Goal: Answer question/provide support: Share knowledge or assist other users

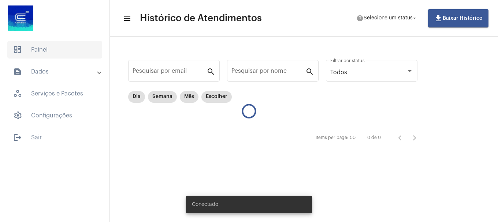
click at [44, 49] on span "dashboard Painel" at bounding box center [54, 50] width 95 height 18
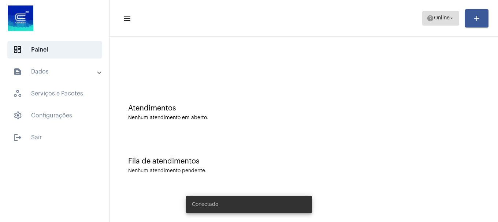
click at [436, 17] on span "Online" at bounding box center [442, 18] width 16 height 5
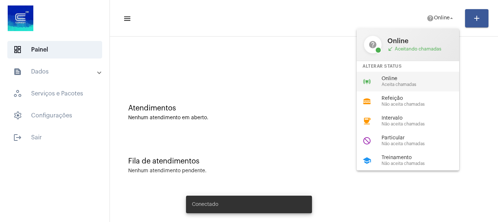
click at [413, 87] on span "Aceita chamadas" at bounding box center [422, 84] width 83 height 5
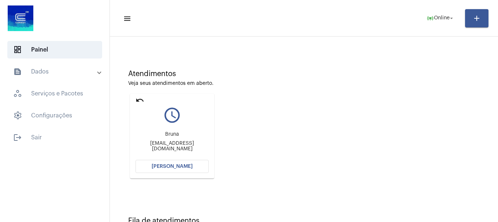
scroll to position [64, 0]
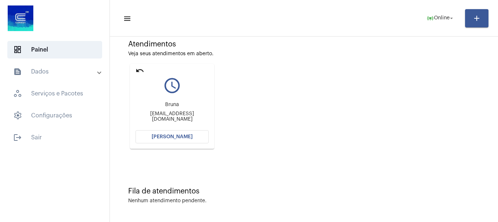
click at [168, 134] on span "[PERSON_NAME]" at bounding box center [171, 136] width 41 height 5
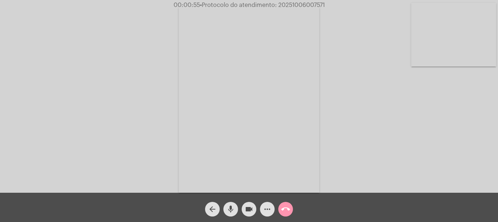
click at [352, 131] on div "Acessando Câmera e Microfone..." at bounding box center [249, 98] width 496 height 193
click at [450, 44] on video at bounding box center [453, 35] width 85 height 64
click at [230, 215] on span "mic" at bounding box center [230, 209] width 9 height 15
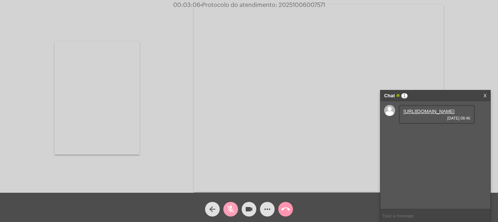
click at [230, 215] on span "mic_off" at bounding box center [230, 209] width 9 height 15
click at [431, 114] on link "[URL][DOMAIN_NAME]" at bounding box center [428, 111] width 51 height 5
click at [409, 135] on link "[URL][DOMAIN_NAME]" at bounding box center [428, 132] width 51 height 5
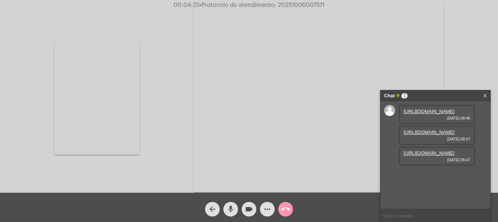
scroll to position [6, 0]
click at [423, 156] on link "[URL][DOMAIN_NAME]" at bounding box center [428, 152] width 51 height 5
click at [414, 177] on link "[URL][DOMAIN_NAME]" at bounding box center [428, 173] width 51 height 5
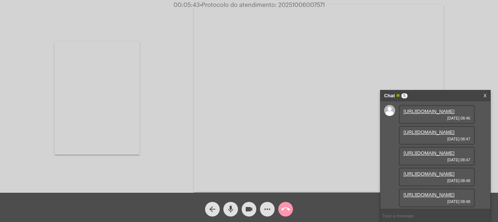
click at [420, 197] on link "[URL][DOMAIN_NAME]" at bounding box center [428, 194] width 51 height 5
click at [249, 209] on mat-icon "videocam" at bounding box center [248, 209] width 9 height 9
click at [232, 210] on mat-icon "mic" at bounding box center [230, 209] width 9 height 9
click at [250, 210] on mat-icon "videocam_off" at bounding box center [248, 209] width 9 height 9
click at [234, 212] on mat-icon "mic_off" at bounding box center [230, 209] width 9 height 9
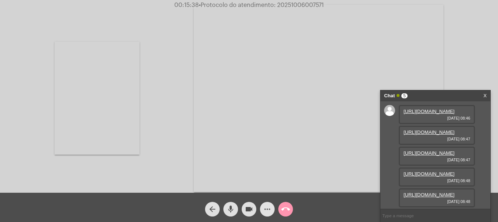
click at [271, 208] on mat-icon "more_horiz" at bounding box center [267, 209] width 9 height 9
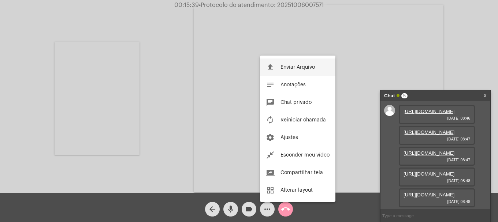
click at [292, 64] on button "file_upload Enviar Arquivo" at bounding box center [297, 68] width 75 height 18
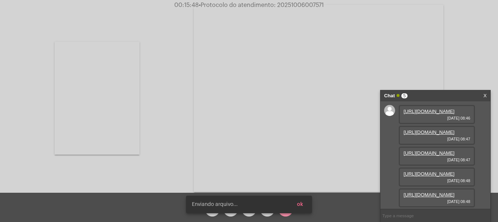
scroll to position [118, 0]
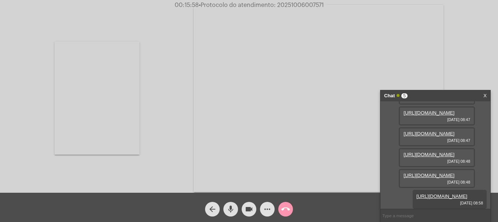
click at [290, 5] on span "• Protocolo do atendimento: 20251006007571" at bounding box center [261, 5] width 125 height 6
copy span "20251006007571"
click at [447, 221] on input "text" at bounding box center [435, 215] width 110 height 13
paste input "20251006007571"
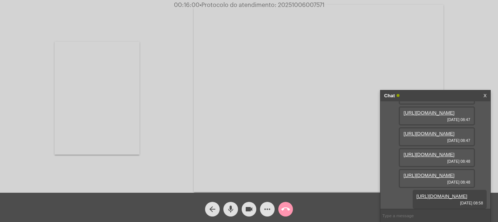
type input "20251006007571"
click at [291, 212] on button "call_end" at bounding box center [285, 209] width 15 height 15
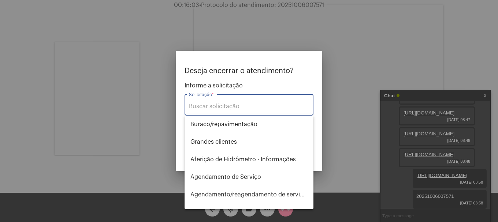
click at [275, 107] on input "Solicitação *" at bounding box center [249, 106] width 120 height 7
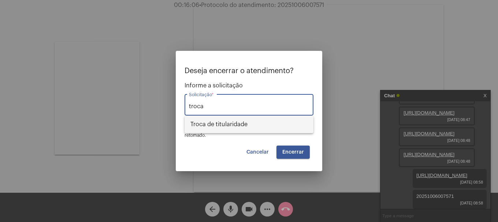
click at [259, 127] on span "Troca de titularidade" at bounding box center [248, 125] width 117 height 18
type input "Troca de titularidade"
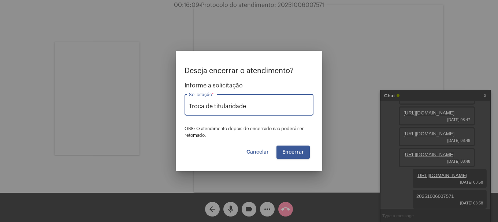
click at [290, 153] on span "Encerrar" at bounding box center [293, 152] width 22 height 5
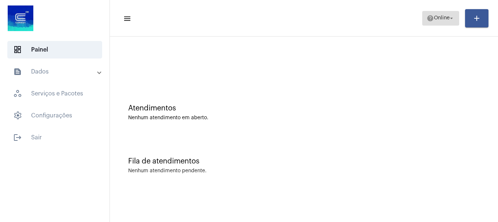
click at [443, 25] on button "help Online arrow_drop_down" at bounding box center [440, 18] width 37 height 15
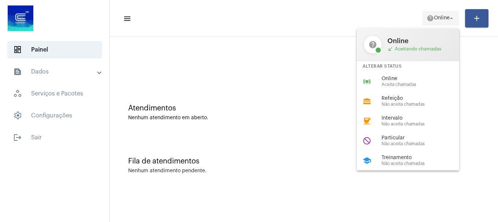
click at [443, 19] on div at bounding box center [249, 111] width 498 height 222
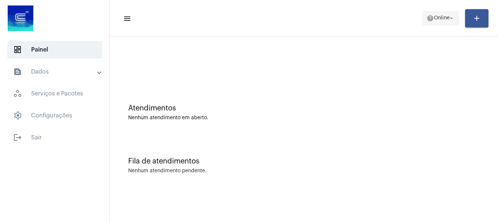
click at [432, 25] on span "help Online arrow_drop_down" at bounding box center [440, 17] width 28 height 13
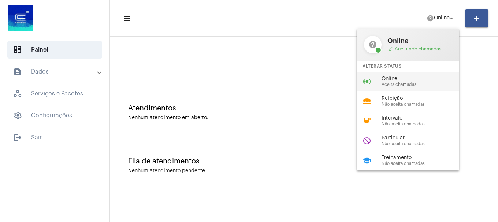
click at [410, 79] on span "Online" at bounding box center [422, 78] width 83 height 5
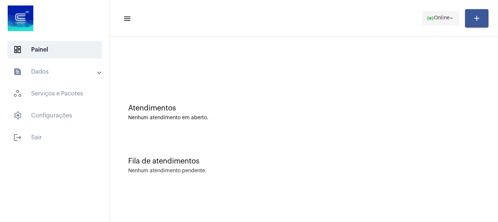
click at [438, 18] on span "Online" at bounding box center [442, 18] width 16 height 5
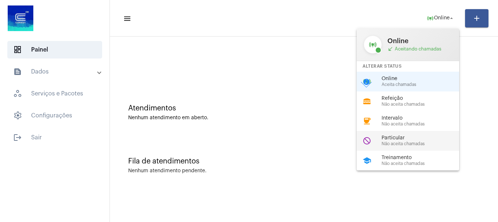
click at [404, 145] on span "Não aceita chamadas" at bounding box center [422, 144] width 83 height 5
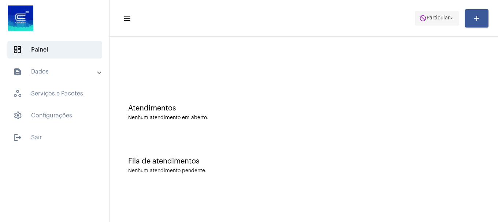
click at [419, 14] on span "do_not_disturb Particular arrow_drop_down" at bounding box center [436, 17] width 35 height 13
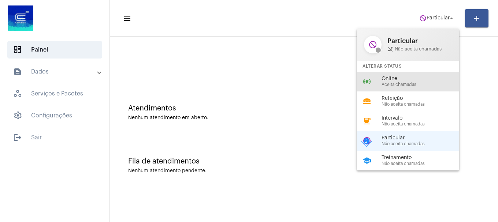
click at [411, 83] on span "Aceita chamadas" at bounding box center [422, 84] width 83 height 5
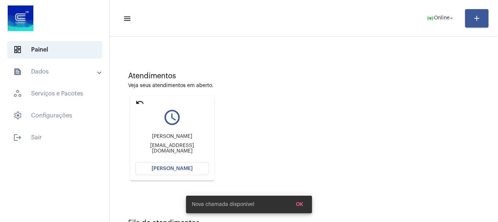
scroll to position [64, 0]
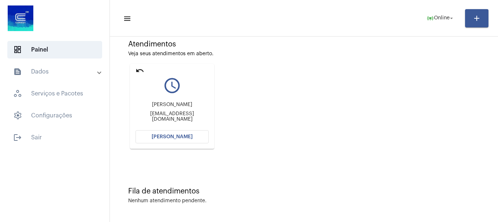
drag, startPoint x: 169, startPoint y: 11, endPoint x: 190, endPoint y: 135, distance: 125.8
click at [190, 135] on span "[PERSON_NAME]" at bounding box center [171, 136] width 41 height 5
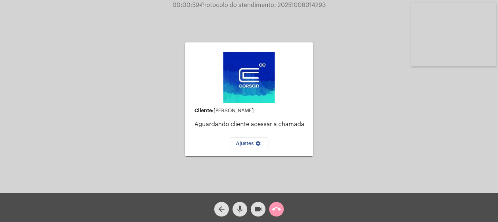
click at [244, 211] on button "mic" at bounding box center [239, 209] width 15 height 15
click at [254, 206] on mat-icon "videocam" at bounding box center [258, 209] width 9 height 9
click at [252, 209] on button "videocam_off" at bounding box center [258, 209] width 15 height 15
click at [242, 213] on mat-icon "mic_off" at bounding box center [239, 209] width 9 height 9
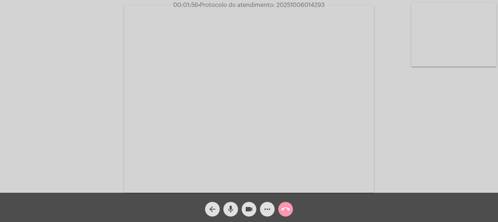
click at [232, 211] on mat-icon "mic" at bounding box center [230, 209] width 9 height 9
click at [225, 209] on button "mic_off" at bounding box center [230, 209] width 15 height 15
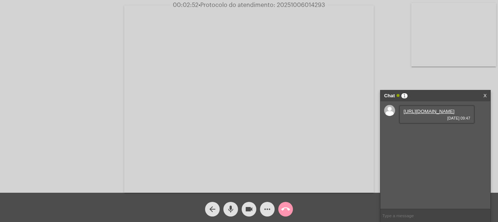
click at [434, 114] on link "[URL][DOMAIN_NAME]" at bounding box center [428, 111] width 51 height 5
click at [451, 135] on link "[URL][DOMAIN_NAME]" at bounding box center [428, 132] width 51 height 5
click at [423, 156] on link "[URL][DOMAIN_NAME]" at bounding box center [428, 152] width 51 height 5
click at [465, 51] on video at bounding box center [453, 35] width 85 height 64
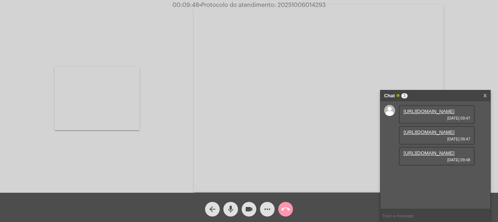
click at [405, 214] on input "text" at bounding box center [435, 215] width 110 height 13
type input "o senhor me escuta??"
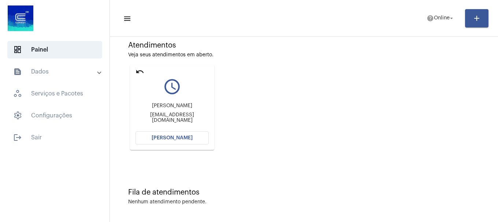
scroll to position [64, 0]
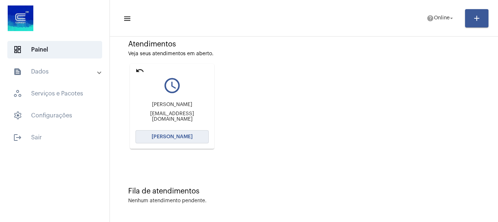
click at [197, 137] on button "[PERSON_NAME]" at bounding box center [171, 136] width 73 height 13
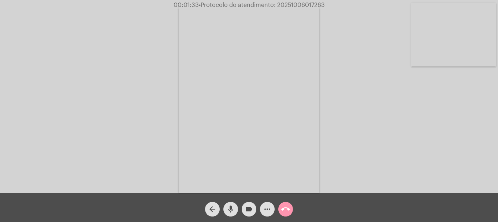
click at [439, 18] on video at bounding box center [453, 35] width 85 height 64
click at [231, 211] on mat-icon "mic" at bounding box center [230, 209] width 9 height 9
click at [247, 208] on mat-icon "videocam" at bounding box center [248, 209] width 9 height 9
click at [247, 208] on mat-icon "videocam_off" at bounding box center [248, 209] width 9 height 9
click at [233, 209] on mat-icon "mic_off" at bounding box center [230, 209] width 9 height 9
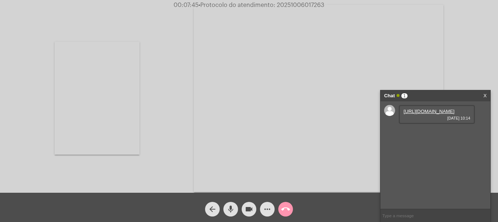
click at [436, 114] on link "https://neft-transfer-bucket.s3.amazonaws.com/temp-6279906f-6ddc-7209-392c-df43…" at bounding box center [428, 111] width 51 height 5
click at [432, 135] on link "https://neft-transfer-bucket.s3.amazonaws.com/temp-9d35a812-91ec-af0b-dfd5-3257…" at bounding box center [428, 132] width 51 height 5
click at [414, 156] on link "https://neft-transfer-bucket.s3.amazonaws.com/temp-3392b67a-695c-e3dd-4010-b0fa…" at bounding box center [428, 152] width 51 height 5
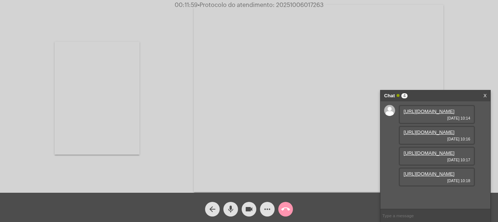
scroll to position [44, 0]
click at [420, 177] on link "https://neft-transfer-bucket.s3.amazonaws.com/temp-71578f33-e133-b1b8-669d-ad2d…" at bounding box center [428, 173] width 51 height 5
click at [250, 212] on mat-icon "videocam" at bounding box center [248, 209] width 9 height 9
click at [227, 211] on mat-icon "mic" at bounding box center [230, 209] width 9 height 9
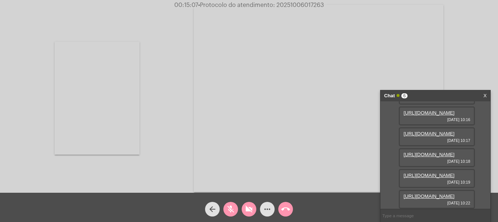
scroll to position [81, 0]
click at [228, 209] on mat-icon "mic_off" at bounding box center [230, 209] width 9 height 9
click at [243, 210] on button "videocam_off" at bounding box center [248, 209] width 15 height 15
drag, startPoint x: 409, startPoint y: 168, endPoint x: 410, endPoint y: 158, distance: 9.6
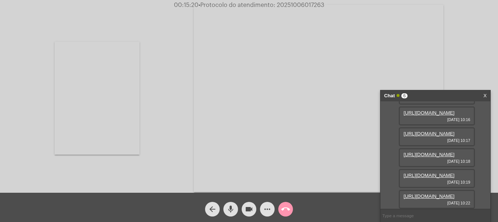
click at [409, 180] on span "06/10/2025 10:19" at bounding box center [436, 182] width 67 height 4
click at [417, 152] on link "https://neft-transfer-bucket.s3.amazonaws.com/temp-71578f33-e133-b1b8-669d-ad2d…" at bounding box center [428, 154] width 51 height 5
click at [438, 173] on link "https://neft-transfer-bucket.s3.amazonaws.com/temp-702aa3fa-58c7-fed3-7f20-3693…" at bounding box center [428, 175] width 51 height 5
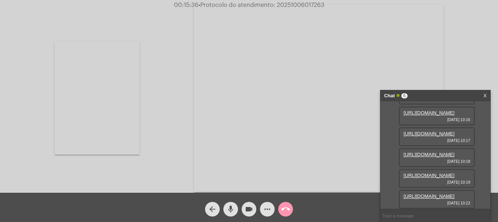
click at [447, 190] on div "https://neft-transfer-bucket.s3.amazonaws.com/temp-5b9634bb-4f7c-c437-b05b-ecb4…" at bounding box center [436, 199] width 76 height 19
click at [430, 194] on link "https://neft-transfer-bucket.s3.amazonaws.com/temp-5b9634bb-4f7c-c437-b05b-ecb4…" at bounding box center [428, 196] width 51 height 5
click at [300, 3] on span "• Protocolo do atendimento: 20251006017263" at bounding box center [262, 5] width 126 height 6
copy span "20251006017263"
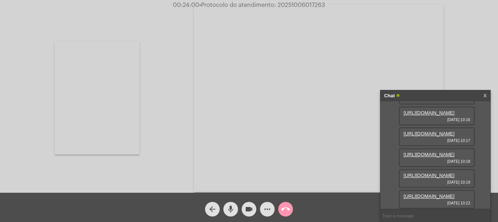
click at [405, 214] on input "text" at bounding box center [435, 215] width 110 height 13
paste input "20251006017263"
type input "20251006017263"
click at [288, 212] on mat-icon "call_end" at bounding box center [285, 209] width 9 height 9
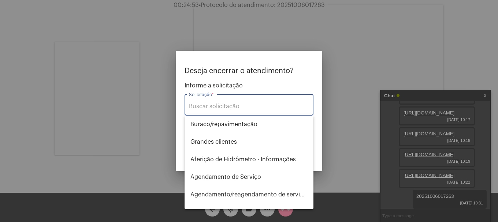
click at [275, 108] on input "Solicitação *" at bounding box center [249, 106] width 120 height 7
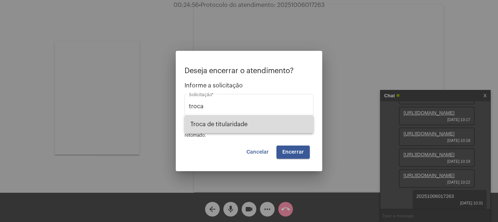
click at [261, 129] on span "Troca de titularidade" at bounding box center [248, 125] width 117 height 18
type input "Troca de titularidade"
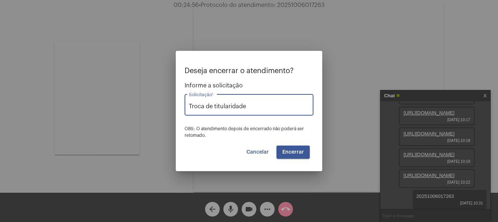
click at [279, 148] on button "Encerrar" at bounding box center [292, 152] width 33 height 13
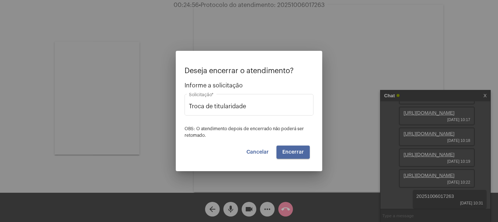
click at [279, 148] on button "Encerrar" at bounding box center [292, 152] width 33 height 13
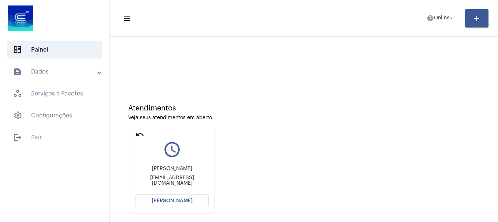
scroll to position [64, 0]
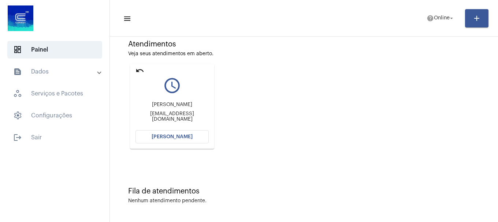
click at [154, 137] on span "[PERSON_NAME]" at bounding box center [171, 136] width 41 height 5
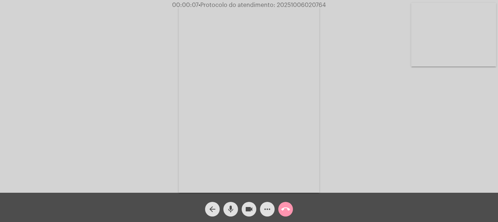
click at [475, 40] on video at bounding box center [453, 35] width 85 height 64
click at [249, 209] on mat-icon "videocam" at bounding box center [248, 209] width 9 height 9
click at [230, 215] on span "mic" at bounding box center [230, 209] width 9 height 15
click at [237, 205] on div "mic_off" at bounding box center [230, 207] width 18 height 18
click at [245, 205] on mat-icon "videocam_off" at bounding box center [248, 209] width 9 height 9
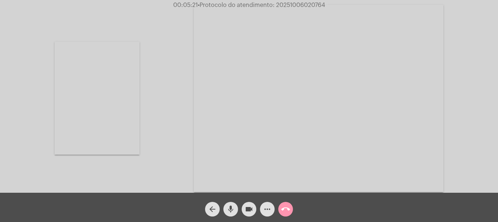
click at [247, 214] on span "videocam" at bounding box center [248, 209] width 9 height 15
click at [234, 211] on mat-icon "mic" at bounding box center [230, 209] width 9 height 9
drag, startPoint x: 245, startPoint y: 215, endPoint x: 234, endPoint y: 212, distance: 11.3
click at [244, 213] on button "videocam_off" at bounding box center [248, 209] width 15 height 15
click at [229, 212] on mat-icon "mic_off" at bounding box center [230, 209] width 9 height 9
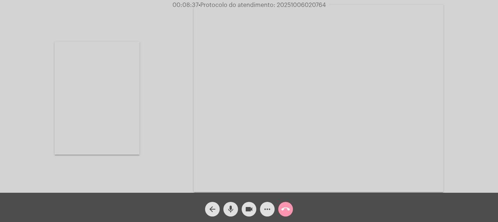
click at [299, 4] on span "• Protocolo do atendimento: 20251006020764" at bounding box center [261, 5] width 127 height 6
click at [299, 4] on span "• Protocolo do atendimento: 20251006020764" at bounding box center [262, 5] width 127 height 6
click at [270, 213] on mat-icon "more_horiz" at bounding box center [267, 209] width 9 height 9
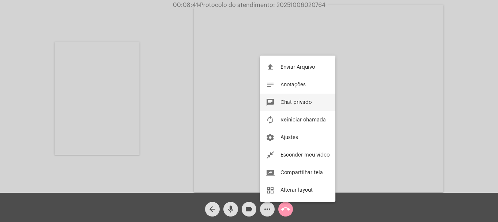
click at [293, 106] on button "chat Chat privado" at bounding box center [297, 103] width 75 height 18
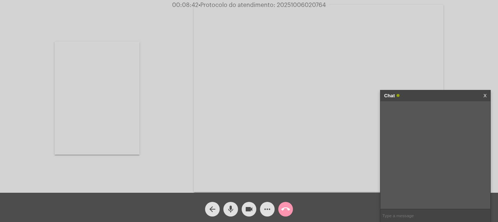
click at [402, 218] on input "text" at bounding box center [435, 215] width 110 height 13
paste input "20251006020764"
type input "20251006020764"
click at [288, 213] on mat-icon "call_end" at bounding box center [285, 209] width 9 height 9
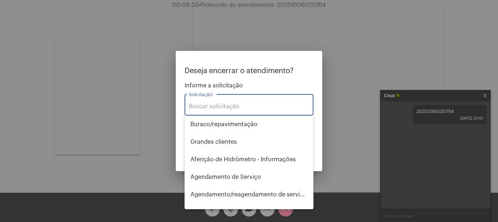
click at [270, 104] on input "Solicitação *" at bounding box center [249, 106] width 120 height 7
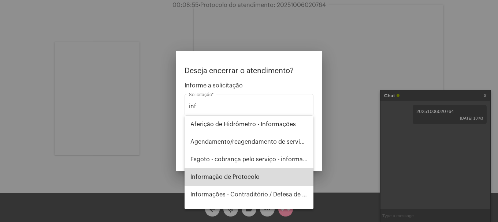
click at [264, 177] on span "Informação de Protocolo" at bounding box center [248, 177] width 117 height 18
type input "Informação de Protocolo"
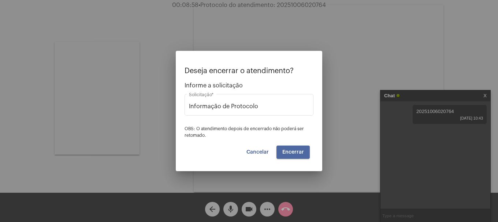
click at [290, 153] on span "Encerrar" at bounding box center [293, 152] width 22 height 5
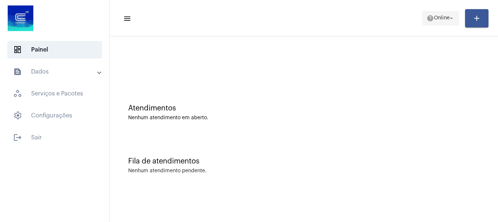
click at [449, 23] on span "help Online arrow_drop_down" at bounding box center [440, 17] width 28 height 13
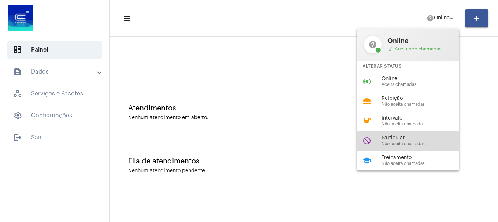
click at [381, 140] on span "Particular" at bounding box center [422, 137] width 83 height 5
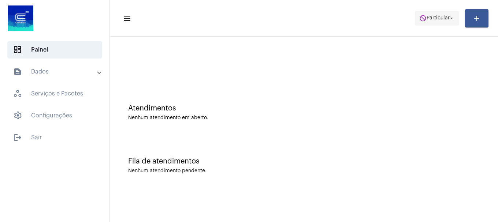
click at [430, 22] on span "do_not_disturb Particular arrow_drop_down" at bounding box center [436, 17] width 35 height 13
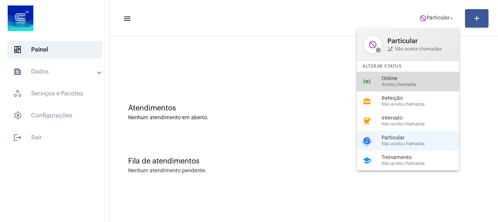
click at [402, 89] on div "online_prediction Online Aceita chamadas" at bounding box center [413, 82] width 114 height 20
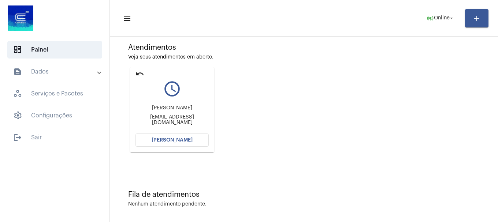
scroll to position [64, 0]
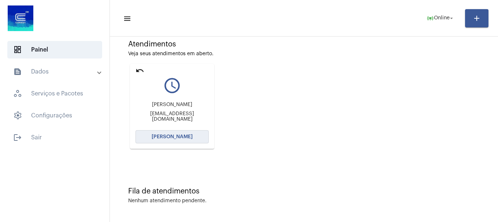
click at [197, 138] on button "[PERSON_NAME]" at bounding box center [171, 136] width 73 height 13
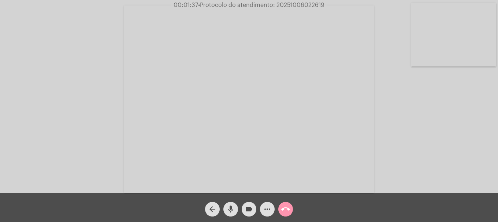
click at [264, 209] on mat-icon "more_horiz" at bounding box center [267, 209] width 9 height 9
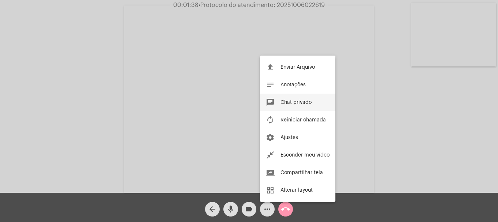
click at [294, 104] on span "Chat privado" at bounding box center [295, 102] width 31 height 5
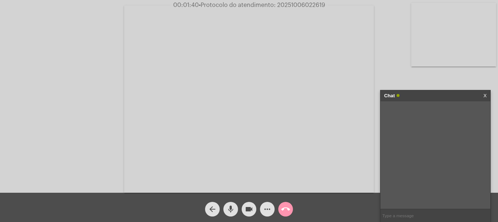
click at [439, 215] on input "text" at bounding box center [435, 215] width 110 height 13
type input "oii"
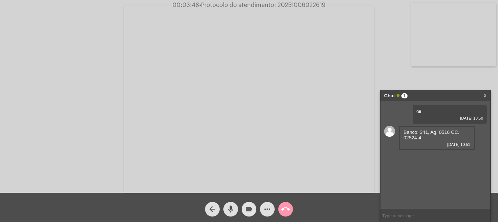
click at [244, 213] on button "videocam" at bounding box center [248, 209] width 15 height 15
click at [234, 213] on mat-icon "mic" at bounding box center [230, 209] width 9 height 9
click at [230, 213] on mat-icon "mic_off" at bounding box center [230, 209] width 9 height 9
click at [230, 213] on mat-icon "mic" at bounding box center [230, 209] width 9 height 9
drag, startPoint x: 432, startPoint y: 140, endPoint x: 396, endPoint y: 130, distance: 38.1
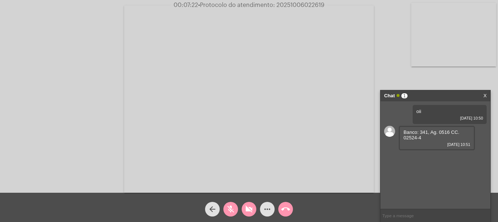
click at [396, 130] on div "oii 06/10/2025 10:50 Banco: 341, Ag. 0516 CC. 02524-4 06/10/2025 10:51" at bounding box center [435, 155] width 110 height 108
copy div "Banco: 341, Ag. 0516 CC. 02524-4"
drag, startPoint x: 230, startPoint y: 215, endPoint x: 245, endPoint y: 209, distance: 16.8
click at [232, 214] on span "mic_off" at bounding box center [230, 209] width 9 height 15
click at [251, 209] on mat-icon "videocam_off" at bounding box center [248, 209] width 9 height 9
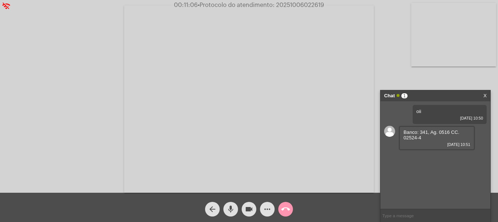
click at [289, 2] on span "• Protocolo do atendimento: 20251006022619" at bounding box center [261, 5] width 126 height 6
copy span "20251006022619"
click at [402, 215] on input "text" at bounding box center [435, 215] width 110 height 13
paste input "20251006022619"
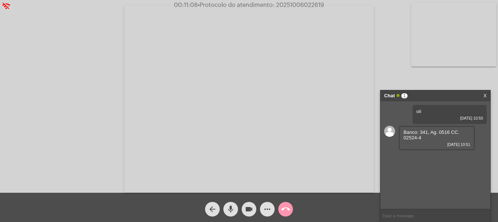
type input "20251006022619"
click at [289, 212] on mat-icon "call_end" at bounding box center [285, 209] width 9 height 9
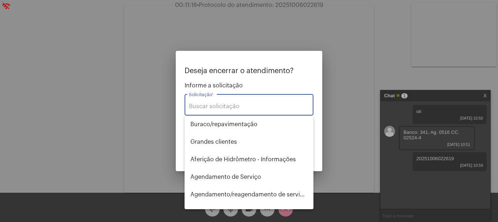
click at [235, 110] on div "Solicitação *" at bounding box center [249, 104] width 120 height 23
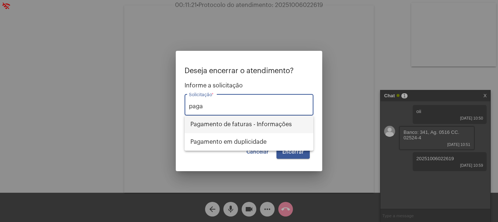
click at [241, 123] on span "Pagamento de faturas - Informações" at bounding box center [248, 125] width 117 height 18
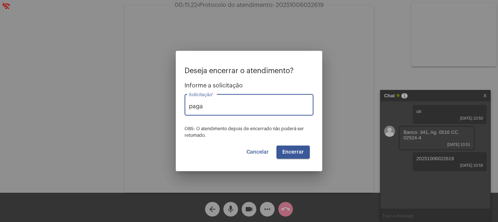
type input "Pagamento de faturas - Informações"
click at [285, 149] on button "Encerrar" at bounding box center [292, 152] width 33 height 13
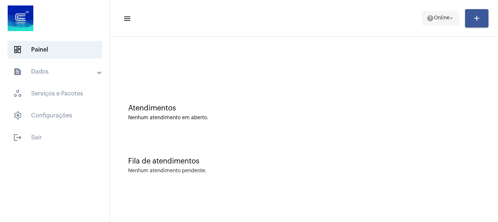
click at [424, 11] on button "help Online arrow_drop_down" at bounding box center [440, 18] width 37 height 15
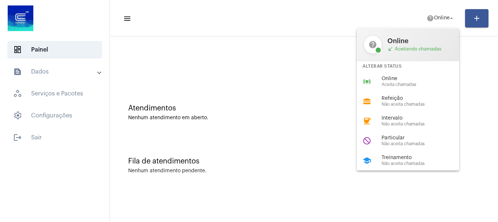
click at [396, 76] on span "Online" at bounding box center [422, 78] width 83 height 5
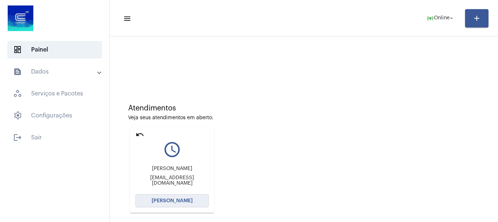
click at [191, 205] on button "[PERSON_NAME]" at bounding box center [171, 200] width 73 height 13
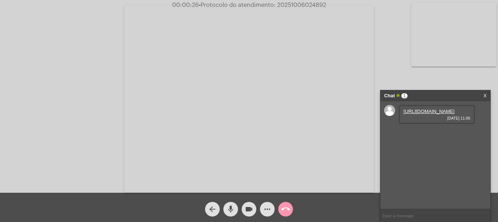
click at [392, 66] on div "Acessando Câmera e Microfone..." at bounding box center [249, 98] width 496 height 193
click at [432, 113] on link "https://neft-transfer-bucket.s3.amazonaws.com/temp-4ece3926-a8f3-5f47-9c86-1adc…" at bounding box center [428, 111] width 51 height 5
click at [418, 135] on link "https://neft-transfer-bucket.s3.amazonaws.com/temp-4698707d-de37-5234-ee33-a4f4…" at bounding box center [428, 132] width 51 height 5
click at [432, 156] on link "https://neft-transfer-bucket.s3.amazonaws.com/temp-c1ac39dc-0405-0a3f-bd13-1fc0…" at bounding box center [428, 152] width 51 height 5
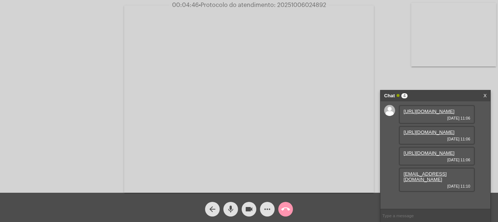
scroll to position [33, 0]
click at [265, 210] on mat-icon "more_horiz" at bounding box center [267, 209] width 9 height 9
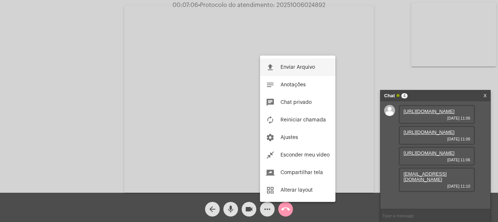
click at [273, 67] on mat-icon "file_upload" at bounding box center [270, 67] width 9 height 9
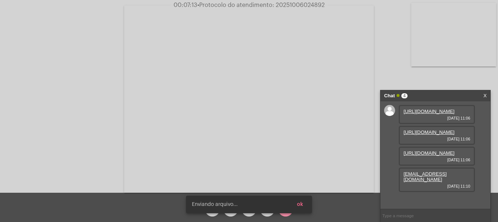
scroll to position [70, 0]
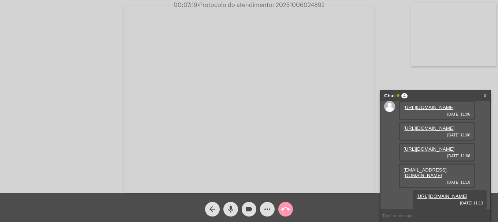
click at [284, 3] on span "• Protocolo do atendimento: 20251006024892" at bounding box center [260, 5] width 127 height 6
copy span "20251006024892"
click at [394, 215] on input "text" at bounding box center [435, 215] width 110 height 13
paste input "20251006024892"
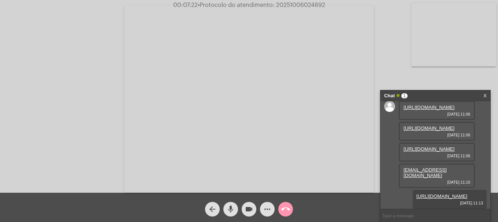
type input "20251006024892"
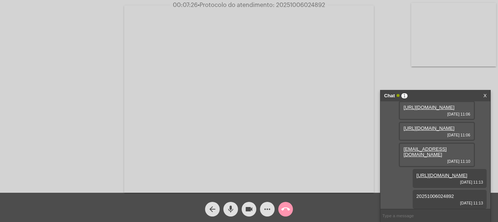
scroll to position [91, 0]
click at [288, 204] on span "call_end" at bounding box center [285, 209] width 9 height 15
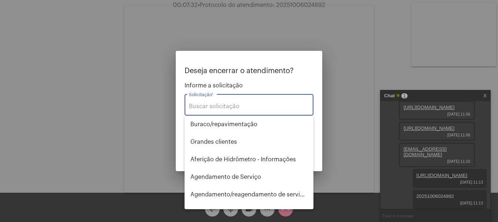
click at [262, 109] on input "Solicitação *" at bounding box center [249, 106] width 120 height 7
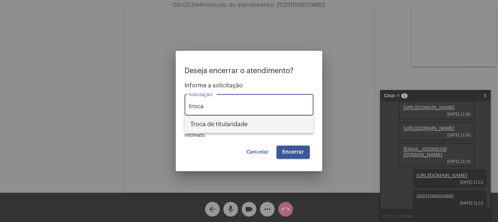
click at [258, 128] on span "Troca de titularidade" at bounding box center [248, 125] width 117 height 18
type input "Troca de titularidade"
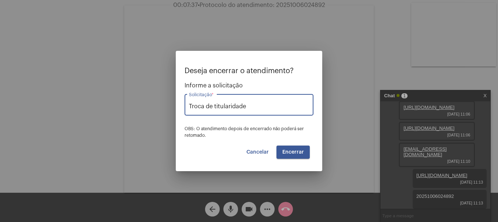
click at [293, 151] on span "Encerrar" at bounding box center [293, 152] width 22 height 5
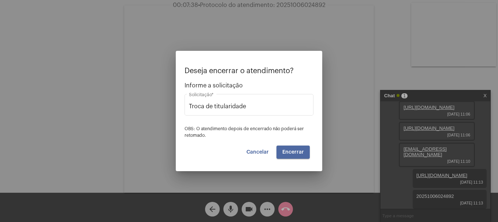
click at [293, 151] on span "Encerrar" at bounding box center [293, 152] width 22 height 5
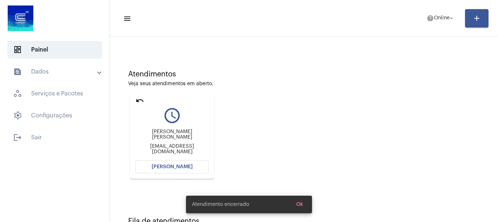
scroll to position [64, 0]
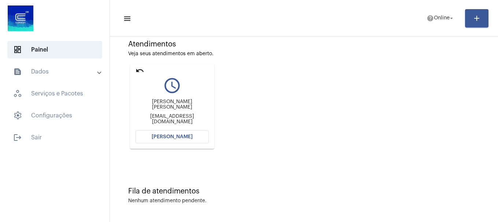
click at [188, 138] on span "[PERSON_NAME]" at bounding box center [171, 136] width 41 height 5
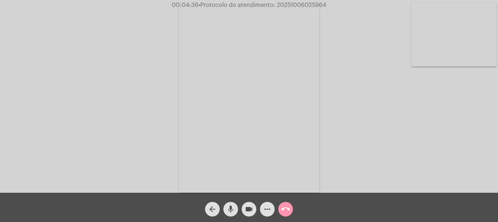
click at [469, 46] on video at bounding box center [453, 35] width 85 height 64
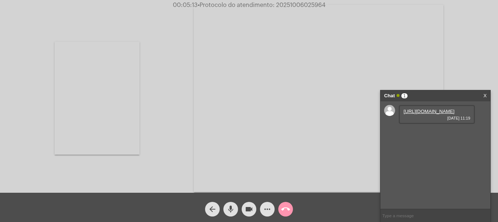
click at [417, 114] on link "https://neft-transfer-bucket.s3.amazonaws.com/temp-e6b1a766-903d-e773-7a65-44f5…" at bounding box center [428, 111] width 51 height 5
click at [264, 213] on mat-icon "more_horiz" at bounding box center [267, 209] width 9 height 9
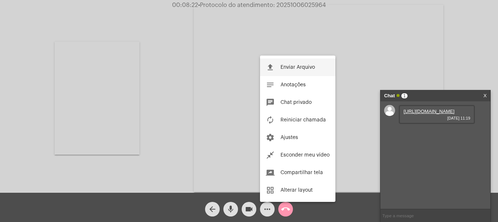
click at [277, 74] on button "file_upload Enviar Arquivo" at bounding box center [297, 68] width 75 height 18
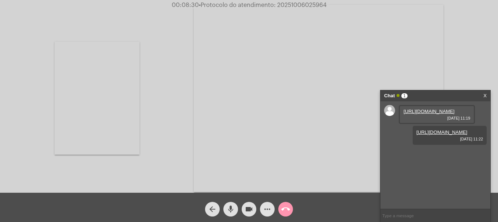
click at [299, 204] on div "arrow_back mic videocam more_horiz call_end" at bounding box center [249, 207] width 498 height 29
click at [297, 6] on span "• Protocolo do atendimento: 20251006025964" at bounding box center [262, 5] width 128 height 6
copy span "20251006025964"
click at [425, 215] on input "text" at bounding box center [435, 215] width 110 height 13
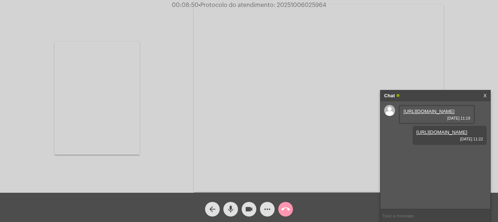
paste input "20251006025964"
type input "20251006025964"
click at [284, 211] on mat-icon "call_end" at bounding box center [285, 209] width 9 height 9
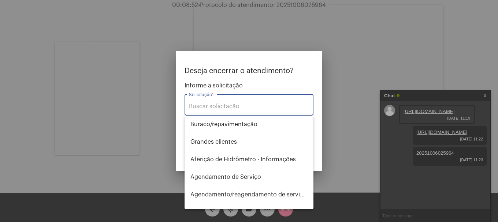
click at [254, 106] on input "Solicitação *" at bounding box center [249, 106] width 120 height 7
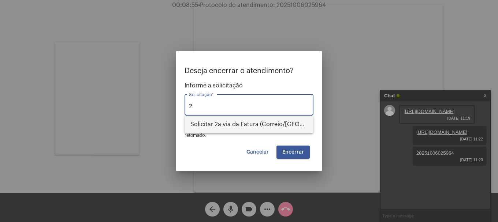
click at [263, 119] on span "Solicitar 2a via da Fatura (Correio/[GEOGRAPHIC_DATA]/Email)" at bounding box center [248, 125] width 117 height 18
type input "Solicitar 2a via da Fatura (Correio/[GEOGRAPHIC_DATA]/Email)"
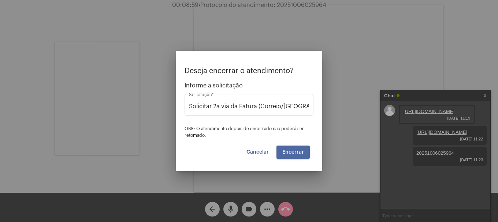
click at [292, 156] on button "Encerrar" at bounding box center [292, 152] width 33 height 13
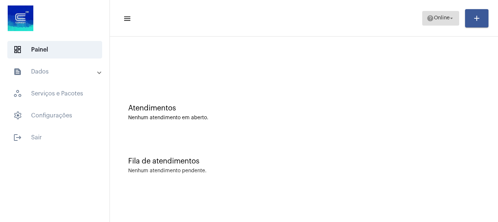
click at [450, 13] on span "help Online arrow_drop_down" at bounding box center [440, 17] width 28 height 13
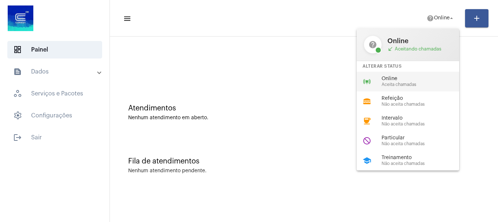
click at [399, 89] on div "online_prediction Online Aceita chamadas" at bounding box center [413, 82] width 114 height 20
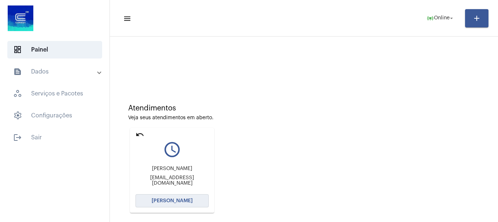
click at [178, 199] on span "[PERSON_NAME]" at bounding box center [171, 200] width 41 height 5
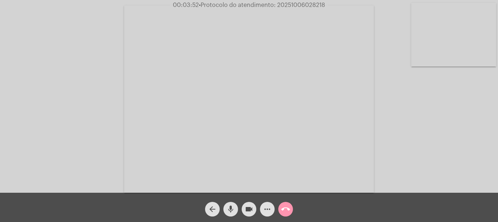
click at [226, 209] on button "mic" at bounding box center [230, 209] width 15 height 15
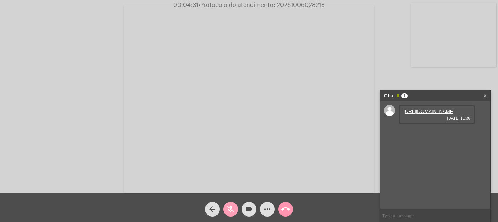
click at [231, 206] on mat-icon "mic_off" at bounding box center [230, 209] width 9 height 9
click at [431, 114] on link "https://neft-transfer-bucket.s3.amazonaws.com/temp-6c0d6594-cb6c-2b78-abbd-971c…" at bounding box center [428, 111] width 51 height 5
click at [247, 211] on mat-icon "videocam" at bounding box center [248, 209] width 9 height 9
click at [235, 210] on button "mic" at bounding box center [230, 209] width 15 height 15
click at [247, 203] on span "videocam_off" at bounding box center [248, 209] width 9 height 15
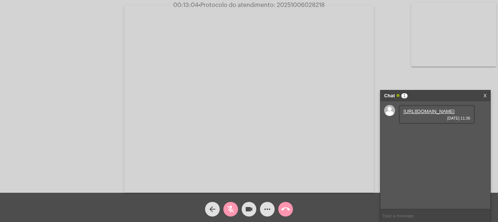
click at [230, 207] on mat-icon "mic_off" at bounding box center [230, 209] width 9 height 9
click at [402, 215] on input "text" at bounding box center [435, 215] width 110 height 13
paste input "avilapoars@gmail.com"
type input "avilapoars@gmail.com"
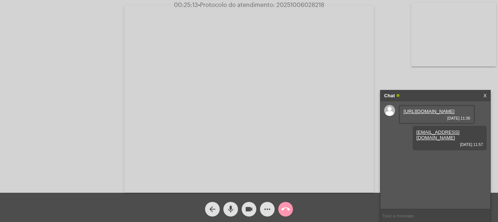
click at [290, 7] on span "• Protocolo do atendimento: 20251006028218" at bounding box center [261, 5] width 126 height 6
copy span "20251006028218"
click at [389, 210] on input "text" at bounding box center [435, 215] width 110 height 13
paste input "20251006028218"
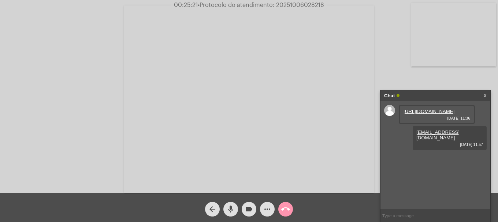
type input "20251006028218"
click at [251, 211] on mat-icon "videocam" at bounding box center [248, 209] width 9 height 9
click at [229, 215] on span "mic" at bounding box center [230, 209] width 9 height 15
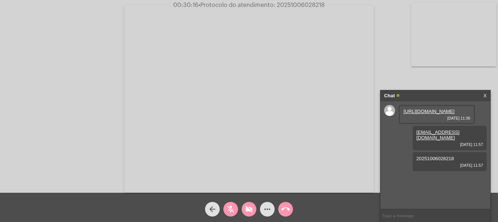
click at [239, 209] on div "mic_off" at bounding box center [230, 207] width 18 height 18
click at [247, 213] on mat-icon "videocam_off" at bounding box center [248, 209] width 9 height 9
click at [249, 214] on span "videocam" at bounding box center [248, 209] width 9 height 15
click at [235, 210] on button "mic" at bounding box center [230, 209] width 15 height 15
click at [226, 211] on mat-icon "mic_off" at bounding box center [230, 209] width 9 height 9
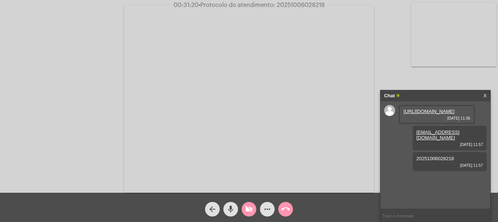
drag, startPoint x: 251, startPoint y: 214, endPoint x: 154, endPoint y: 111, distance: 141.8
click at [250, 213] on span "videocam_off" at bounding box center [248, 209] width 9 height 15
click at [246, 210] on mat-icon "videocam" at bounding box center [248, 209] width 9 height 9
click at [245, 211] on mat-icon "videocam_off" at bounding box center [248, 209] width 9 height 9
drag, startPoint x: 86, startPoint y: 93, endPoint x: 94, endPoint y: 90, distance: 7.6
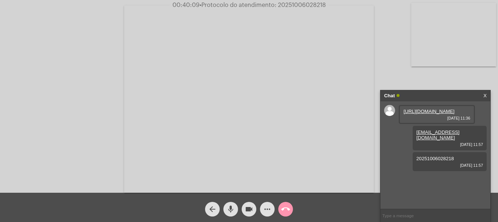
click at [87, 93] on div "Acessando Câmera e Microfone..." at bounding box center [249, 98] width 496 height 193
click at [285, 210] on mat-icon "call_end" at bounding box center [285, 209] width 9 height 9
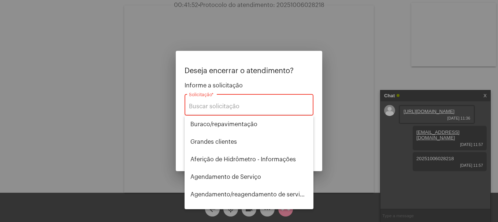
click at [231, 102] on div "Solicitação *" at bounding box center [249, 104] width 120 height 23
click at [232, 104] on input "Solicitação *" at bounding box center [249, 106] width 120 height 7
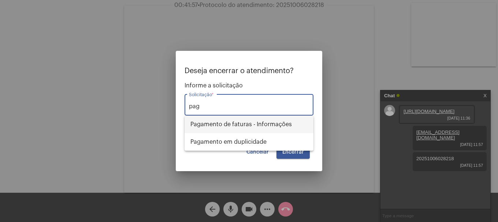
click at [290, 129] on span "Pagamento de faturas - Informações" at bounding box center [248, 125] width 117 height 18
type input "Pagamento de faturas - Informações"
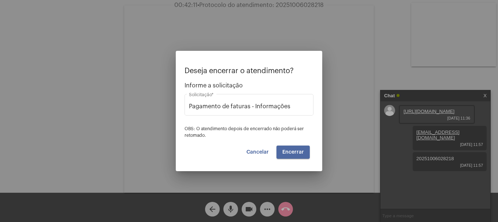
click at [302, 156] on button "Encerrar" at bounding box center [292, 152] width 33 height 13
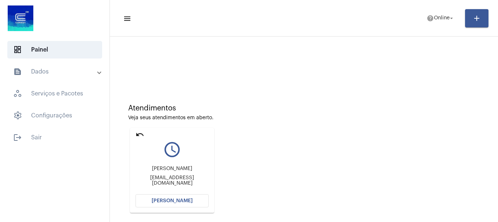
click at [181, 196] on button "[PERSON_NAME]" at bounding box center [171, 200] width 73 height 13
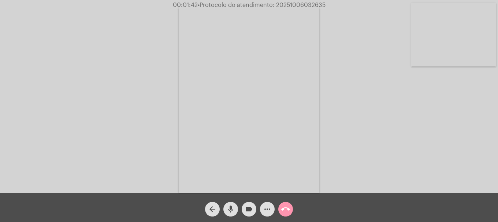
click at [229, 216] on span "mic" at bounding box center [230, 209] width 9 height 15
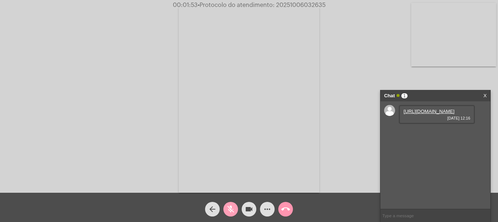
click at [229, 216] on span "mic_off" at bounding box center [230, 209] width 9 height 15
click at [422, 113] on link "https://neft-transfer-bucket.s3.amazonaws.com/temp-ff038867-c9a8-b199-77ef-c900…" at bounding box center [428, 111] width 51 height 5
click at [235, 209] on button "mic" at bounding box center [230, 209] width 15 height 15
click at [244, 210] on button "videocam" at bounding box center [248, 209] width 15 height 15
click at [244, 210] on button "videocam_off" at bounding box center [248, 209] width 15 height 15
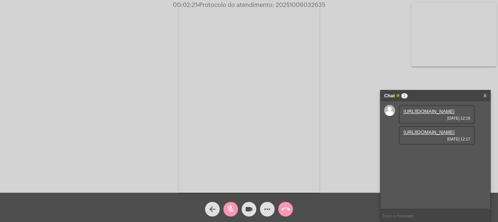
click at [234, 210] on mat-icon "mic_off" at bounding box center [230, 209] width 9 height 9
click at [412, 135] on link "https://neft-transfer-bucket.s3.amazonaws.com/temp-75758faf-6f0a-d0f2-f59f-cc04…" at bounding box center [428, 132] width 51 height 5
click at [288, 206] on mat-icon "call_end" at bounding box center [285, 209] width 9 height 9
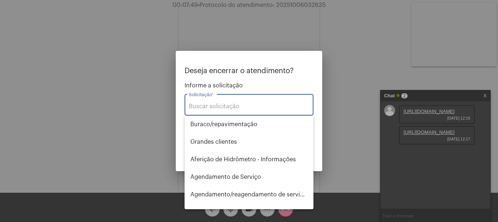
click at [267, 105] on input "Solicitação *" at bounding box center [249, 106] width 120 height 7
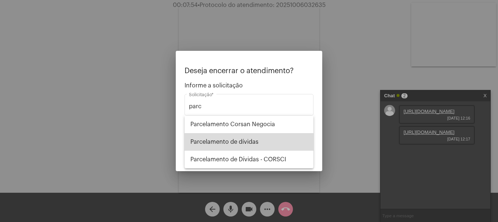
click at [247, 137] on span "Parcelamento de dívidas" at bounding box center [248, 142] width 117 height 18
type input "Parcelamento de dívidas"
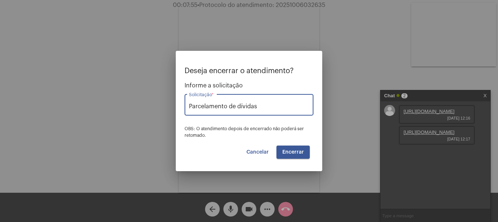
click at [292, 149] on button "Encerrar" at bounding box center [292, 152] width 33 height 13
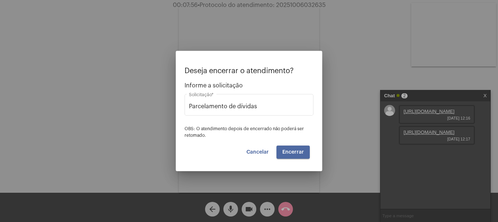
click at [292, 149] on button "Encerrar" at bounding box center [292, 152] width 33 height 13
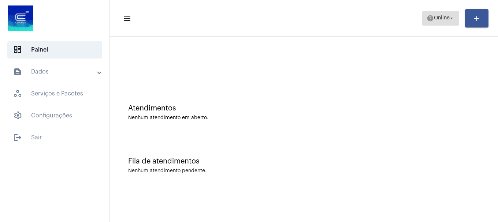
click at [431, 22] on span "help Online arrow_drop_down" at bounding box center [440, 17] width 28 height 13
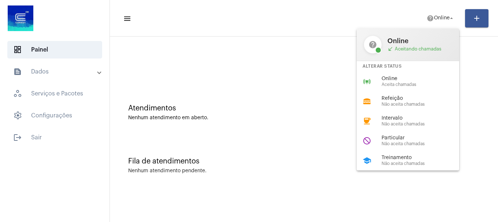
click at [299, 69] on div at bounding box center [249, 111] width 498 height 222
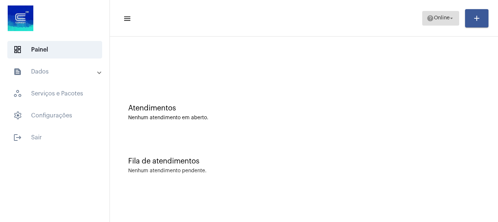
click at [427, 20] on mat-icon "help" at bounding box center [429, 18] width 7 height 7
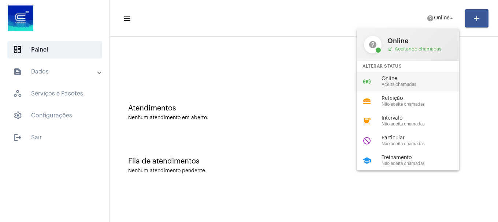
click at [398, 79] on span "Online" at bounding box center [422, 78] width 83 height 5
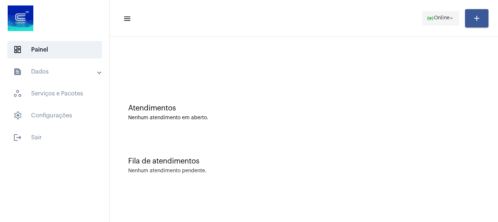
click at [428, 25] on mat-toolbar-row "menu online_prediction Online arrow_drop_down add" at bounding box center [304, 18] width 388 height 23
click at [429, 23] on span "online_prediction Online arrow_drop_down" at bounding box center [440, 17] width 28 height 13
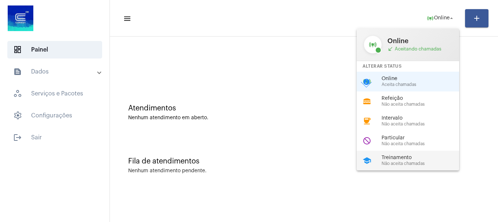
click at [397, 164] on span "Não aceita chamadas" at bounding box center [422, 163] width 83 height 5
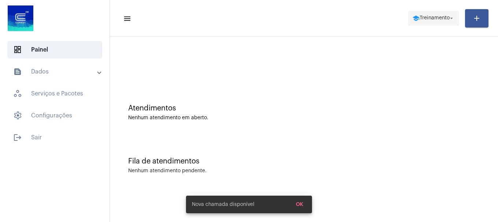
click at [432, 16] on span "Treinamento" at bounding box center [434, 18] width 30 height 5
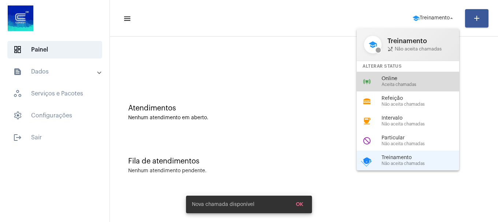
click at [407, 83] on span "Aceita chamadas" at bounding box center [422, 84] width 83 height 5
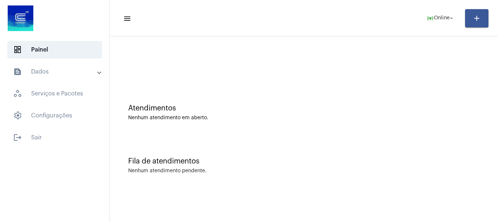
click at [15, 67] on mat-expansion-panel-header "text_snippet_outlined Dados" at bounding box center [56, 72] width 105 height 18
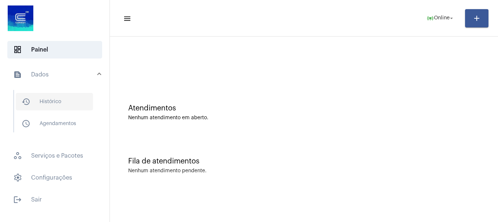
click at [22, 96] on span "history_outlined Histórico" at bounding box center [54, 102] width 77 height 18
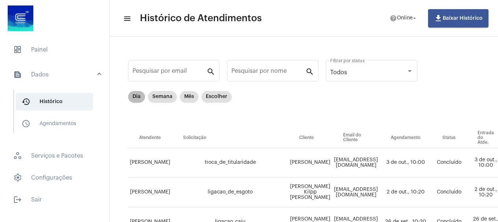
click at [137, 93] on mat-chip "Dia" at bounding box center [136, 97] width 17 height 12
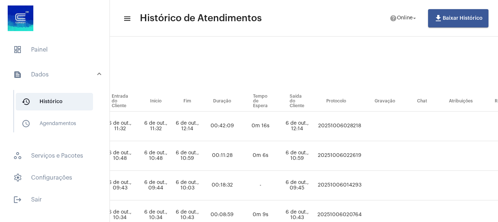
scroll to position [37, 380]
click at [362, 120] on td "20251006028218" at bounding box center [338, 127] width 48 height 30
click at [362, 124] on td "20251006028218" at bounding box center [338, 127] width 48 height 30
copy td "20251006028218"
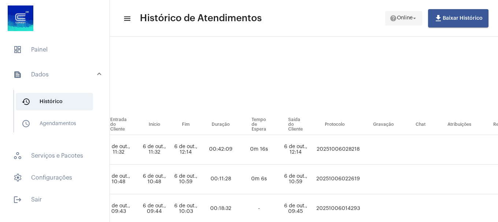
scroll to position [0, 380]
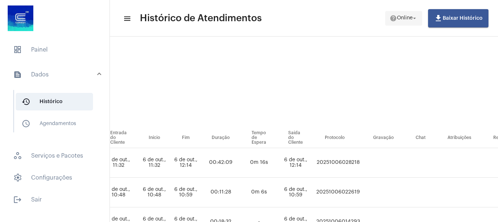
click at [413, 22] on span "help Online arrow_drop_down" at bounding box center [403, 17] width 28 height 13
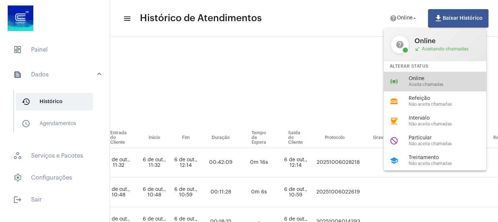
click at [394, 75] on div "online_prediction Online Aceita chamadas" at bounding box center [440, 82] width 114 height 20
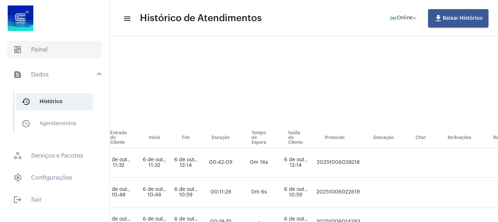
click at [33, 55] on span "dashboard Painel" at bounding box center [54, 50] width 95 height 18
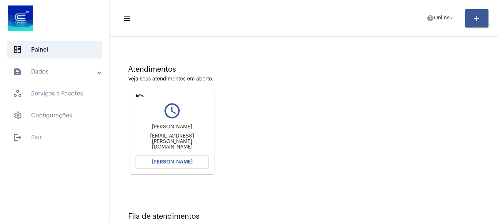
scroll to position [64, 0]
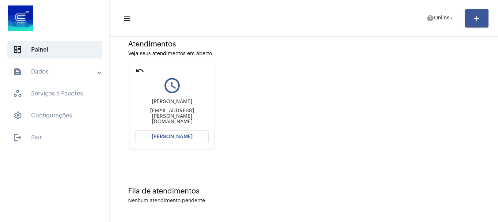
click at [161, 132] on button "[PERSON_NAME]" at bounding box center [171, 136] width 73 height 13
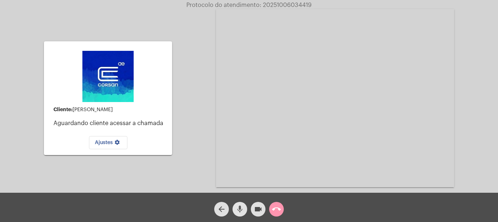
click at [236, 212] on mat-icon "mic" at bounding box center [239, 209] width 9 height 9
click at [240, 213] on mat-icon "mic_off" at bounding box center [239, 209] width 9 height 9
click at [240, 213] on mat-icon "mic" at bounding box center [239, 209] width 9 height 9
click at [245, 211] on button "mic_off" at bounding box center [239, 209] width 15 height 15
click at [277, 211] on mat-icon "call_end" at bounding box center [276, 209] width 9 height 9
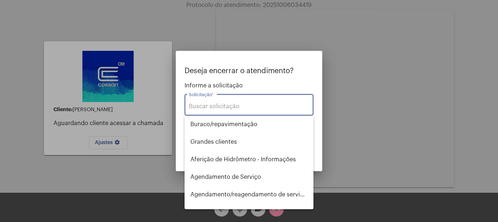
click at [258, 106] on input "Solicitação *" at bounding box center [249, 106] width 120 height 7
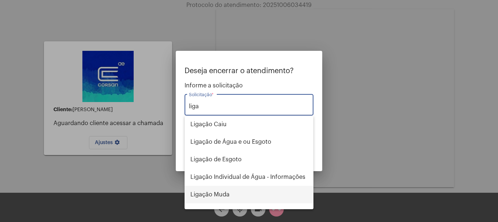
click at [241, 192] on span "Ligação Muda" at bounding box center [248, 195] width 117 height 18
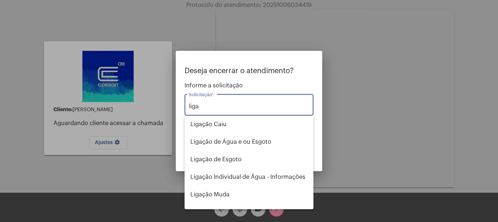
type input "Ligação Muda"
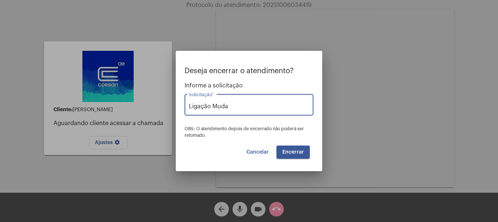
click at [296, 145] on div "Deseja encerrar o atendimento? Informe a solicitação Ligação Muda Solicitação *…" at bounding box center [248, 113] width 129 height 92
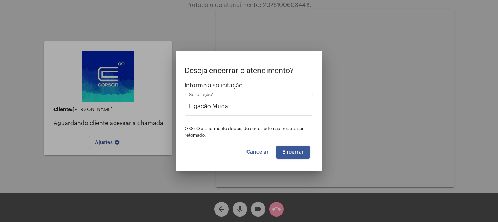
click at [296, 145] on div "Deseja encerrar o atendimento? Informe a solicitação Ligação Muda Solicitação *…" at bounding box center [248, 113] width 129 height 92
click at [293, 151] on span "Encerrar" at bounding box center [293, 152] width 22 height 5
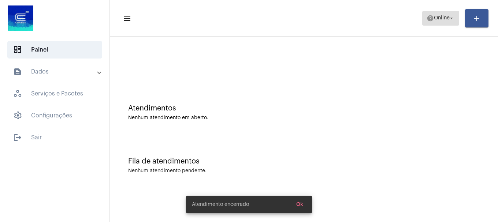
click at [451, 18] on mat-icon "arrow_drop_down" at bounding box center [451, 18] width 7 height 7
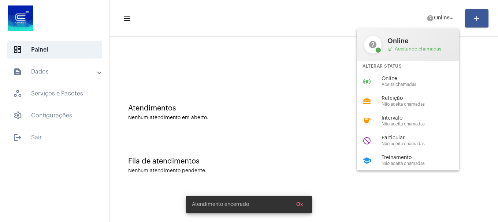
click at [413, 80] on span "Online" at bounding box center [422, 78] width 83 height 5
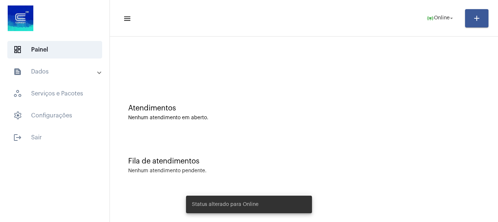
click at [40, 69] on mat-panel-title "text_snippet_outlined Dados" at bounding box center [55, 71] width 85 height 9
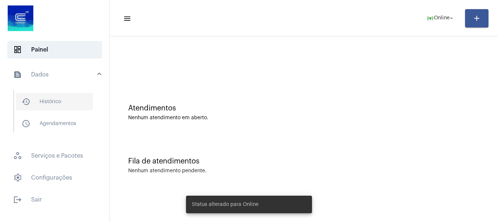
click at [33, 101] on span "history_outlined Histórico" at bounding box center [54, 102] width 77 height 18
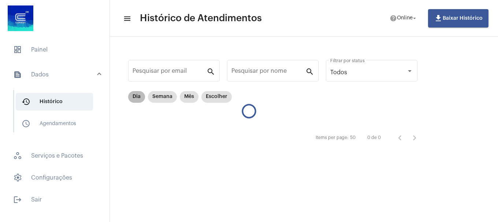
click at [135, 95] on mat-chip "Dia" at bounding box center [136, 97] width 17 height 12
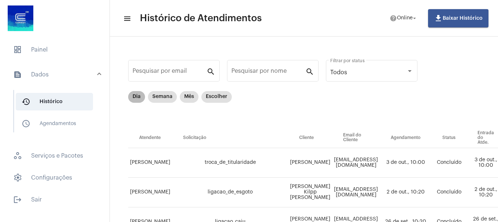
click at [135, 95] on mat-chip "Dia" at bounding box center [136, 97] width 17 height 12
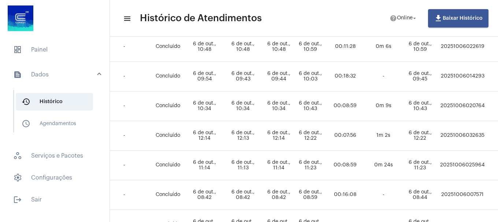
scroll to position [146, 256]
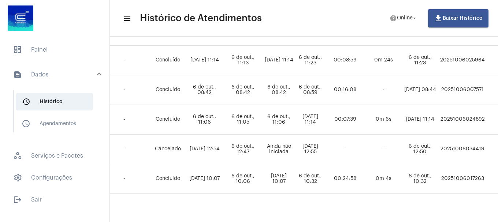
scroll to position [256, 256]
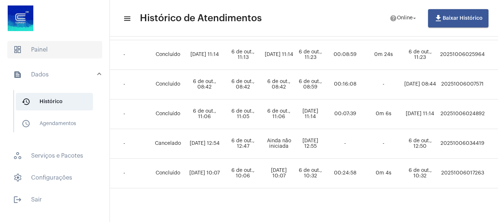
click at [39, 50] on span "dashboard Painel" at bounding box center [54, 50] width 95 height 18
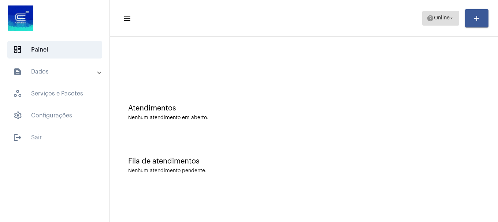
click at [435, 25] on span "help Online arrow_drop_down" at bounding box center [440, 17] width 28 height 13
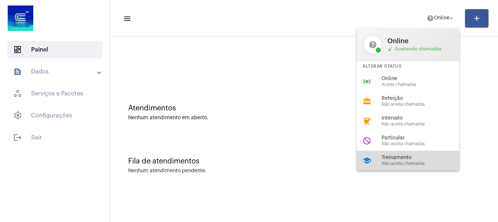
click at [408, 160] on span "Treinamento" at bounding box center [422, 157] width 83 height 5
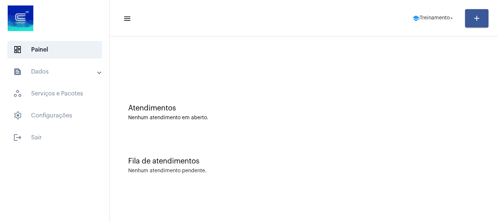
click at [422, 9] on mat-toolbar-row "menu school Treinamento arrow_drop_down add" at bounding box center [304, 18] width 388 height 23
click at [422, 18] on span "Treinamento" at bounding box center [434, 18] width 30 height 5
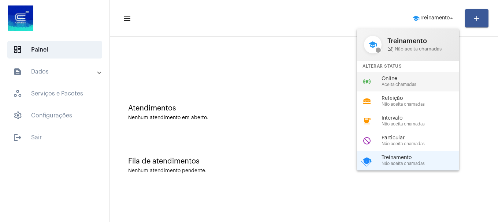
click at [399, 78] on span "Online" at bounding box center [422, 78] width 83 height 5
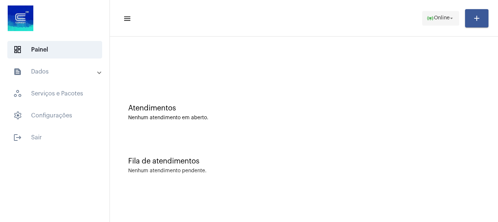
click at [444, 24] on mat-toolbar-row "menu online_prediction Online arrow_drop_down add" at bounding box center [304, 18] width 388 height 23
click at [444, 24] on span "online_prediction Online arrow_drop_down" at bounding box center [440, 17] width 28 height 13
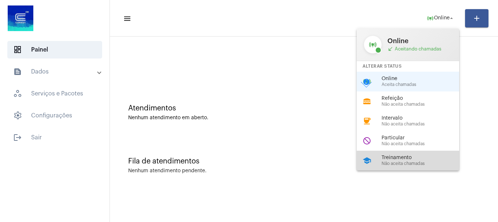
click at [383, 166] on div "school Treinamento Não aceita chamadas" at bounding box center [413, 161] width 114 height 20
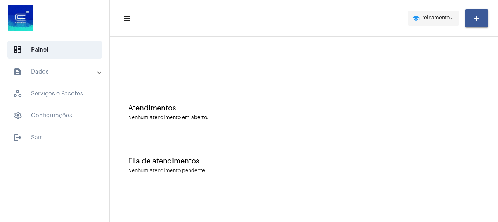
click at [431, 11] on span "school Treinamento arrow_drop_down" at bounding box center [433, 17] width 42 height 13
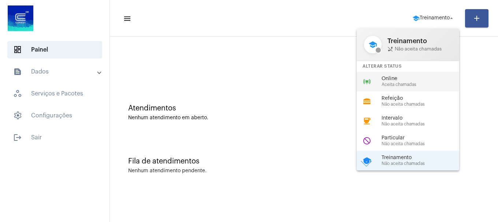
click at [391, 79] on span "Online" at bounding box center [422, 78] width 83 height 5
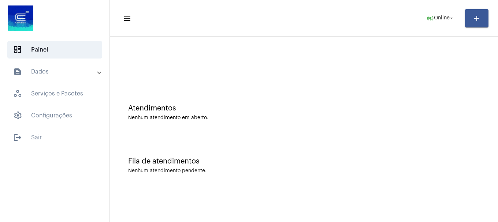
click at [201, 221] on mat-sidenav-content "menu online_prediction Online arrow_drop_down add Atendimentos Nenhum atendimen…" at bounding box center [304, 111] width 388 height 222
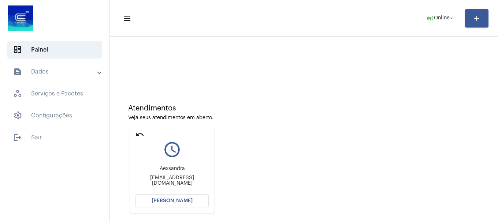
click at [188, 204] on mat-sidenav-content "menu online_prediction Online arrow_drop_down add Atendimentos Veja seus atendi…" at bounding box center [304, 111] width 388 height 222
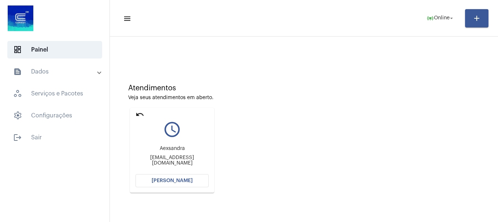
scroll to position [64, 0]
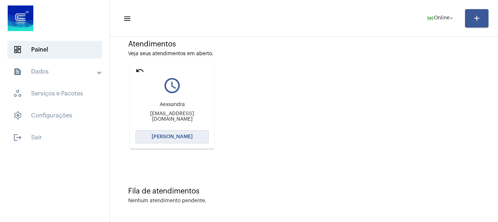
click at [175, 139] on button "[PERSON_NAME]" at bounding box center [171, 136] width 73 height 13
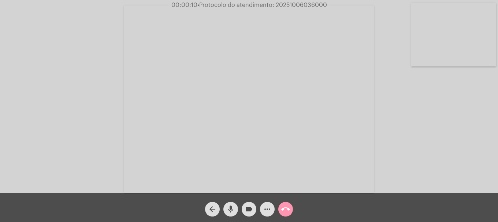
click at [432, 37] on video at bounding box center [453, 35] width 85 height 64
click at [268, 211] on mat-icon "more_horiz" at bounding box center [267, 209] width 9 height 9
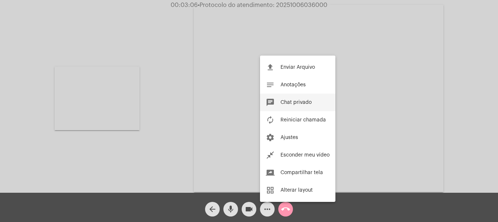
click at [297, 106] on button "chat Chat privado" at bounding box center [297, 103] width 75 height 18
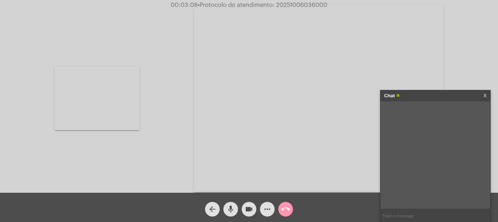
click at [398, 213] on input "text" at bounding box center [435, 215] width 110 height 13
paste input "grandesclientes.corsan@corsan.com.br"
type input "grandesclientes.corsan@corsan.com.br"
click at [250, 211] on mat-icon "videocam" at bounding box center [248, 209] width 9 height 9
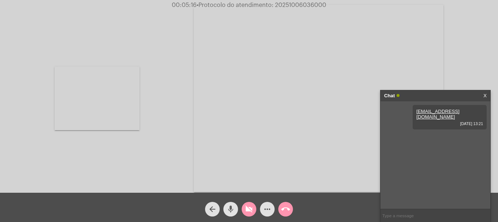
click at [237, 213] on button "mic" at bounding box center [230, 209] width 15 height 15
click at [253, 209] on button "videocam_off" at bounding box center [248, 209] width 15 height 15
click at [229, 208] on mat-icon "mic_off" at bounding box center [230, 209] width 9 height 9
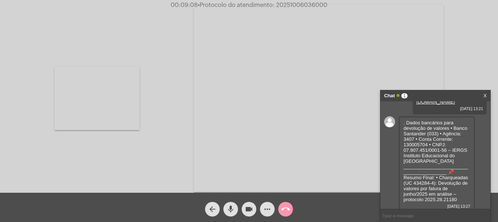
scroll to position [19, 0]
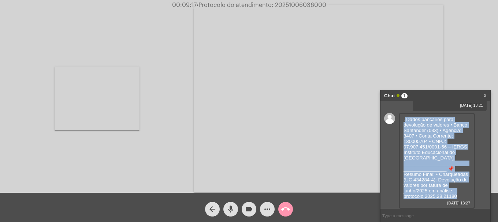
drag, startPoint x: 412, startPoint y: 117, endPoint x: 458, endPoint y: 196, distance: 91.0
click at [458, 196] on div ". Dados bancários para devolução de valores • Banco Santander (033) • Agência: …" at bounding box center [436, 161] width 76 height 96
copy span "Dados bancários para devolução de valores • Banco Santander (033) • Agência: 34…"
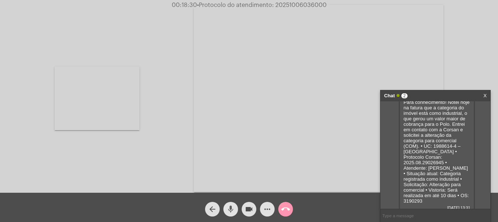
click at [231, 207] on mat-icon "mic" at bounding box center [230, 209] width 9 height 9
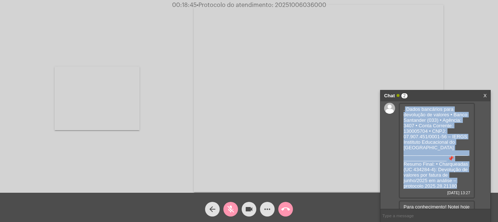
scroll to position [0, 0]
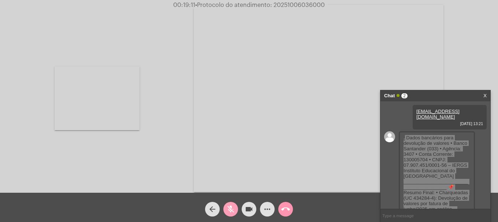
click at [228, 208] on mat-icon "mic_off" at bounding box center [230, 209] width 9 height 9
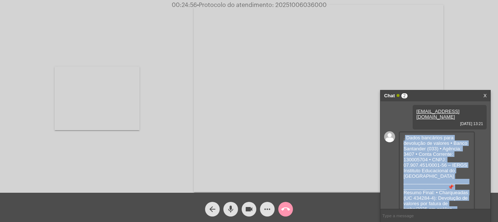
click at [268, 209] on mat-icon "more_horiz" at bounding box center [267, 209] width 9 height 9
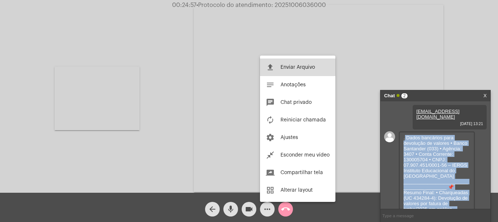
click at [278, 72] on button "file_upload Enviar Arquivo" at bounding box center [297, 68] width 75 height 18
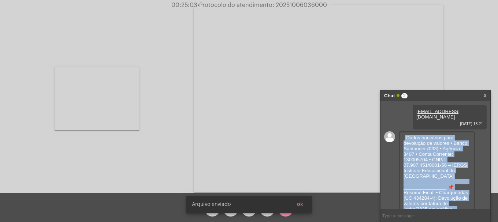
scroll to position [170, 0]
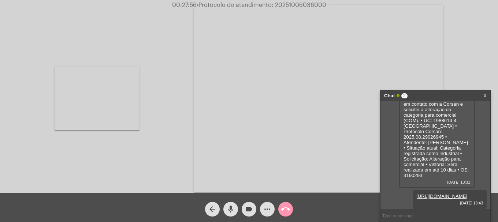
click at [289, 6] on span "• Protocolo do atendimento: 20251006036000" at bounding box center [261, 5] width 130 height 6
copy span "20251006036000"
click at [414, 216] on input "text" at bounding box center [435, 215] width 110 height 13
paste input "20251006036000"
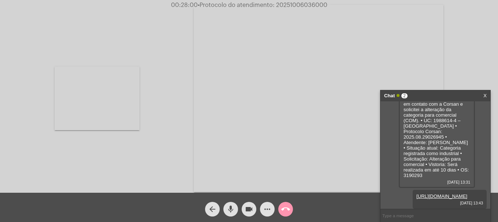
type input "20251006036000"
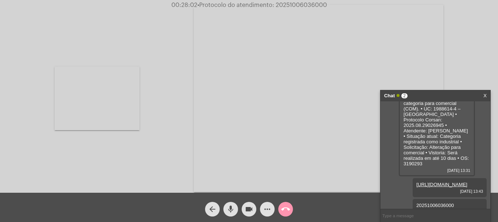
scroll to position [191, 0]
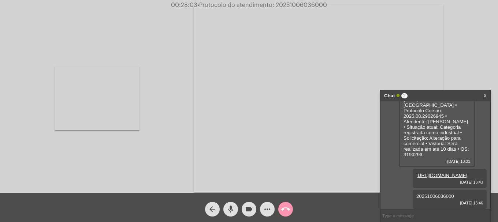
click at [288, 211] on mat-icon "call_end" at bounding box center [285, 209] width 9 height 9
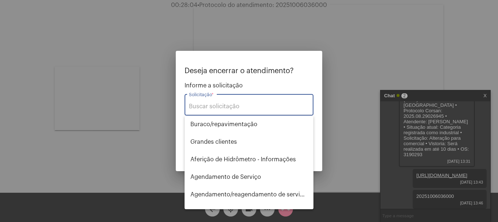
click at [254, 104] on input "Solicitação *" at bounding box center [249, 106] width 120 height 7
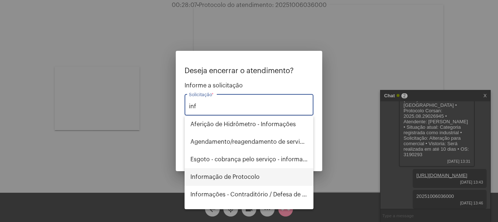
click at [209, 175] on span "Informação de Protocolo" at bounding box center [248, 177] width 117 height 18
type input "Informação de Protocolo"
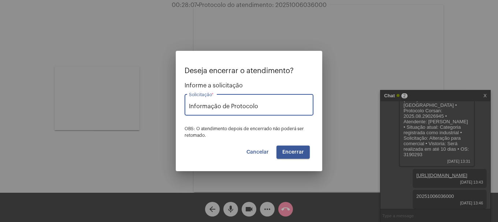
click at [297, 144] on div "Deseja encerrar o atendimento? Informe a solicitação Informação de Protocolo So…" at bounding box center [248, 113] width 129 height 92
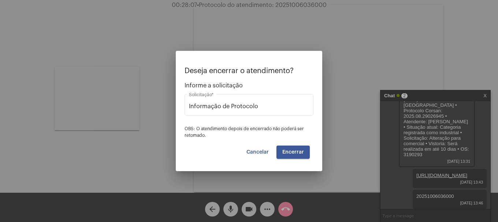
click at [295, 146] on button "Encerrar" at bounding box center [292, 152] width 33 height 13
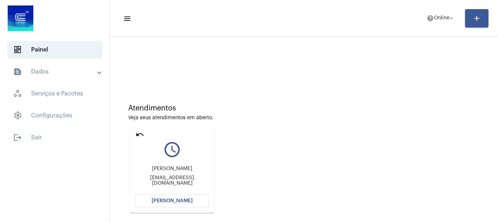
click at [150, 199] on button "[PERSON_NAME]" at bounding box center [171, 200] width 73 height 13
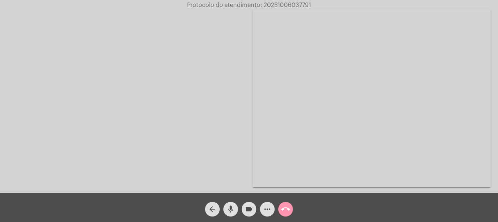
click at [235, 213] on button "mic" at bounding box center [230, 209] width 15 height 15
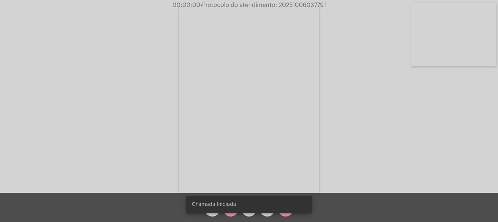
click at [234, 212] on snack-bar-container "Chamada Iniciada" at bounding box center [249, 205] width 126 height 18
click at [232, 213] on snack-bar-container "Chamada Iniciada" at bounding box center [249, 205] width 126 height 18
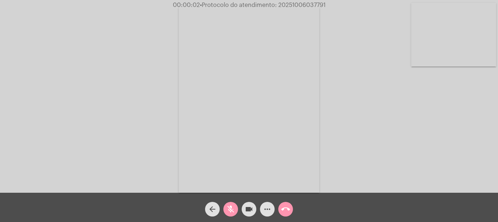
click at [230, 213] on mat-icon "mic_off" at bounding box center [230, 209] width 9 height 9
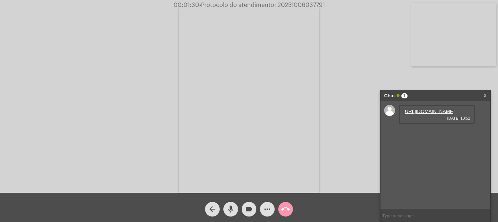
click at [423, 114] on link "https://neft-transfer-bucket.s3.amazonaws.com/temp-041fd7fa-2602-f933-22d6-36f6…" at bounding box center [428, 111] width 51 height 5
click at [238, 209] on div "mic" at bounding box center [230, 207] width 18 height 18
click at [235, 210] on button "mic_off" at bounding box center [230, 209] width 15 height 15
click at [234, 210] on mat-icon "mic" at bounding box center [230, 209] width 9 height 9
click at [234, 211] on mat-icon "mic_off" at bounding box center [230, 209] width 9 height 9
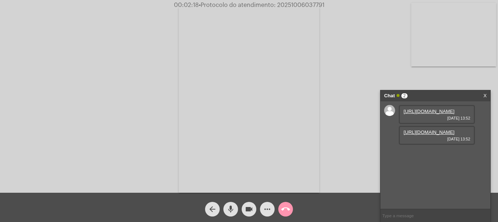
click at [427, 135] on link "https://neft-transfer-bucket.s3.amazonaws.com/temp-a1522d2c-9947-9264-d8d0-5482…" at bounding box center [428, 132] width 51 height 5
click at [232, 211] on mat-icon "mic" at bounding box center [230, 209] width 9 height 9
click at [232, 211] on mat-icon "mic_off" at bounding box center [230, 209] width 9 height 9
click at [232, 211] on mat-icon "mic" at bounding box center [230, 209] width 9 height 9
drag, startPoint x: 60, startPoint y: 113, endPoint x: 78, endPoint y: 126, distance: 22.6
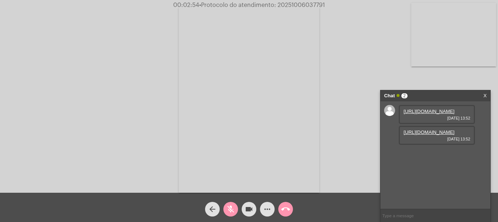
click at [59, 113] on div "Acessando Câmera e Microfone..." at bounding box center [249, 98] width 496 height 193
click at [229, 206] on mat-icon "mic_off" at bounding box center [230, 209] width 9 height 9
click at [228, 211] on mat-icon "mic" at bounding box center [230, 209] width 9 height 9
click at [236, 210] on button "mic_off" at bounding box center [230, 209] width 15 height 15
click at [230, 211] on mat-icon "mic" at bounding box center [230, 209] width 9 height 9
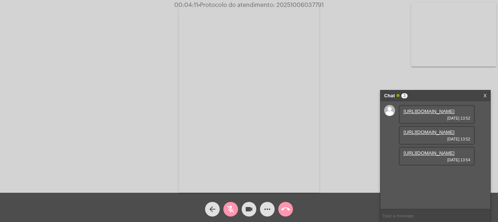
scroll to position [6, 0]
click at [228, 210] on mat-icon "mic_off" at bounding box center [230, 209] width 9 height 9
click at [424, 156] on link "https://neft-transfer-bucket.s3.amazonaws.com/temp-32edac3c-3a65-5f42-649d-3fe7…" at bounding box center [428, 152] width 51 height 5
click at [230, 211] on mat-icon "mic" at bounding box center [230, 209] width 9 height 9
click at [230, 211] on mat-icon "mic_off" at bounding box center [230, 209] width 9 height 9
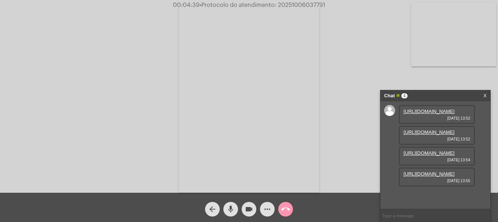
scroll to position [44, 0]
click at [424, 177] on link "https://neft-transfer-bucket.s3.amazonaws.com/temp-da3234f5-6a5a-df74-b63f-38e1…" at bounding box center [428, 173] width 51 height 5
click at [228, 210] on mat-icon "mic" at bounding box center [230, 209] width 9 height 9
click at [351, 120] on div "Acessando Câmera e Microfone..." at bounding box center [249, 98] width 496 height 193
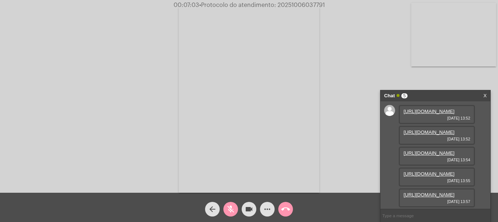
click at [426, 193] on link "https://neft-transfer-bucket.s3.amazonaws.com/temp-a6b58dde-932c-84ed-bc4d-5931…" at bounding box center [428, 194] width 51 height 5
click at [226, 203] on span "mic_off" at bounding box center [230, 209] width 9 height 15
click at [270, 205] on mat-icon "more_horiz" at bounding box center [267, 209] width 9 height 9
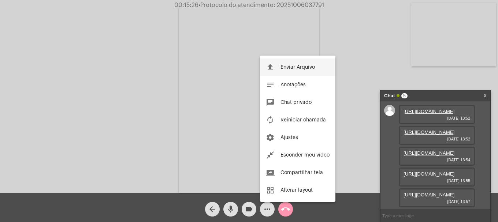
click at [293, 71] on button "file_upload Enviar Arquivo" at bounding box center [297, 68] width 75 height 18
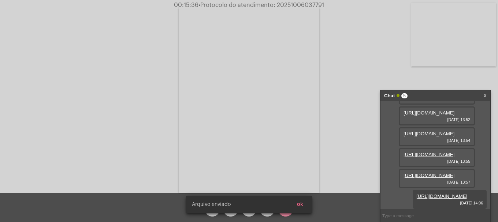
scroll to position [118, 0]
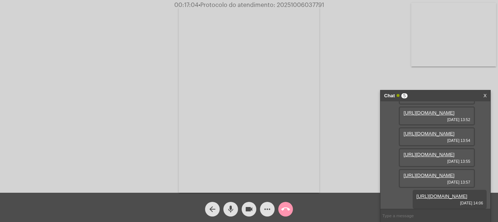
click at [295, 3] on span "• Protocolo do atendimento: 20251006037791" at bounding box center [260, 5] width 125 height 6
copy span "20251006037791"
click at [428, 211] on input "text" at bounding box center [435, 215] width 110 height 13
paste input "20251006037791"
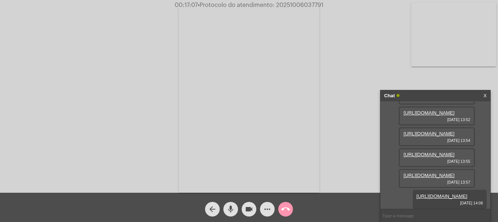
type input "20251006037791"
click at [290, 210] on button "call_end" at bounding box center [285, 209] width 15 height 15
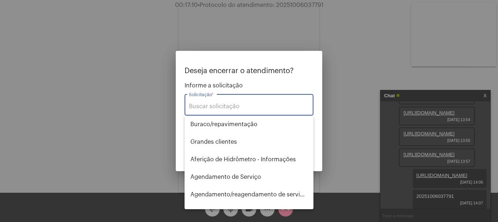
click at [274, 106] on input "Solicitação *" at bounding box center [249, 106] width 120 height 7
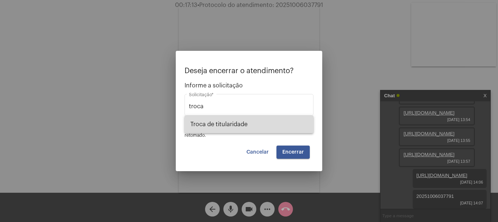
click at [245, 129] on span "Troca de titularidade" at bounding box center [248, 125] width 117 height 18
type input "Troca de titularidade"
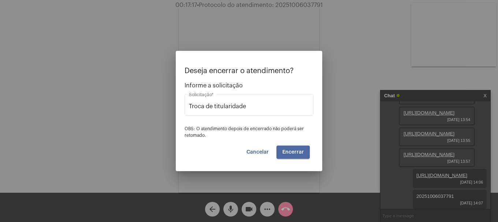
click at [292, 153] on span "Encerrar" at bounding box center [293, 152] width 22 height 5
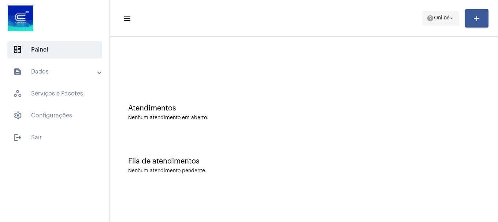
click at [447, 14] on span "help Online arrow_drop_down" at bounding box center [440, 17] width 28 height 13
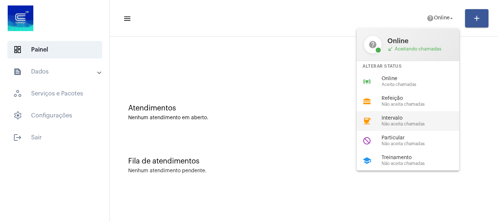
click at [402, 125] on span "Não aceita chamadas" at bounding box center [422, 124] width 83 height 5
